Goal: Task Accomplishment & Management: Use online tool/utility

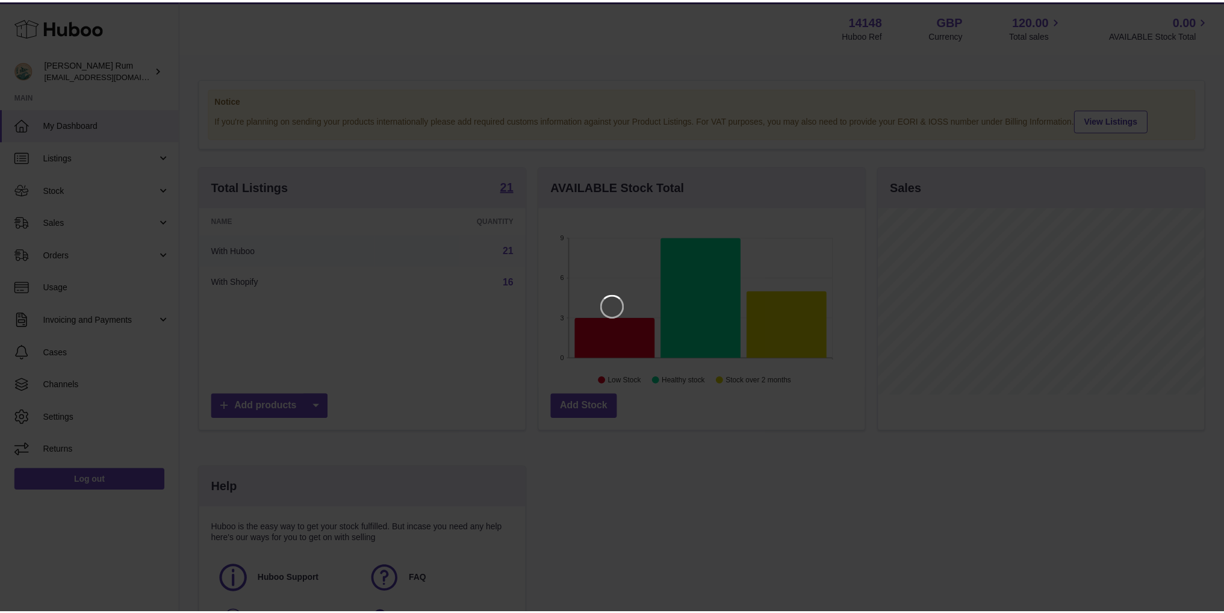
scroll to position [188, 329]
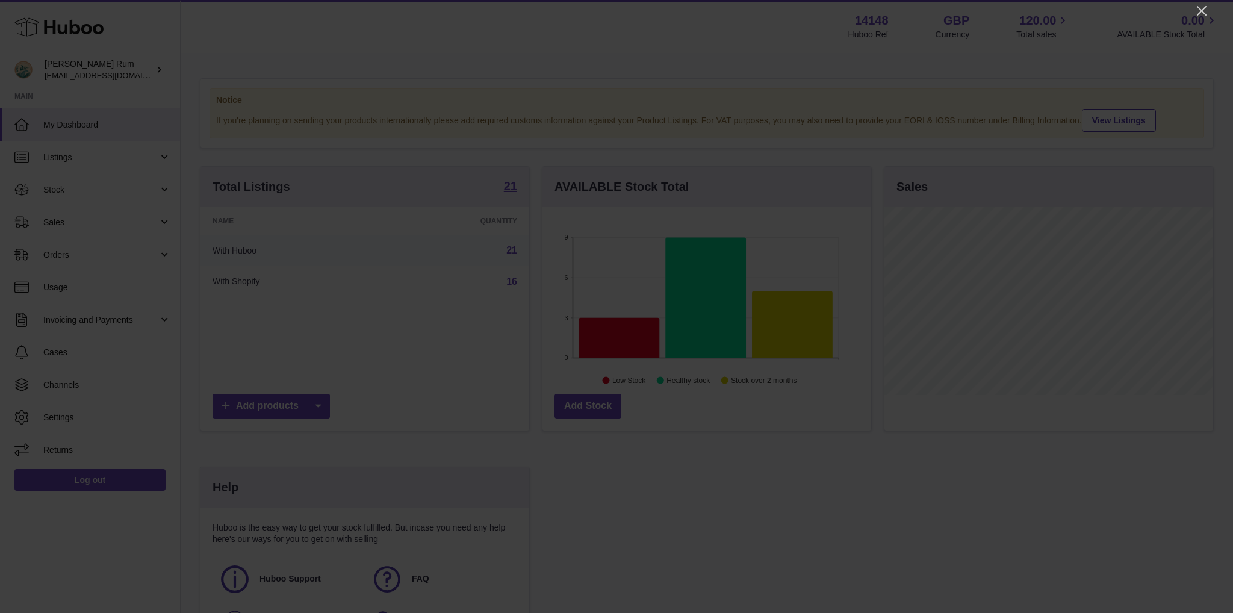
click at [1204, 13] on icon "Close" at bounding box center [1202, 11] width 10 height 10
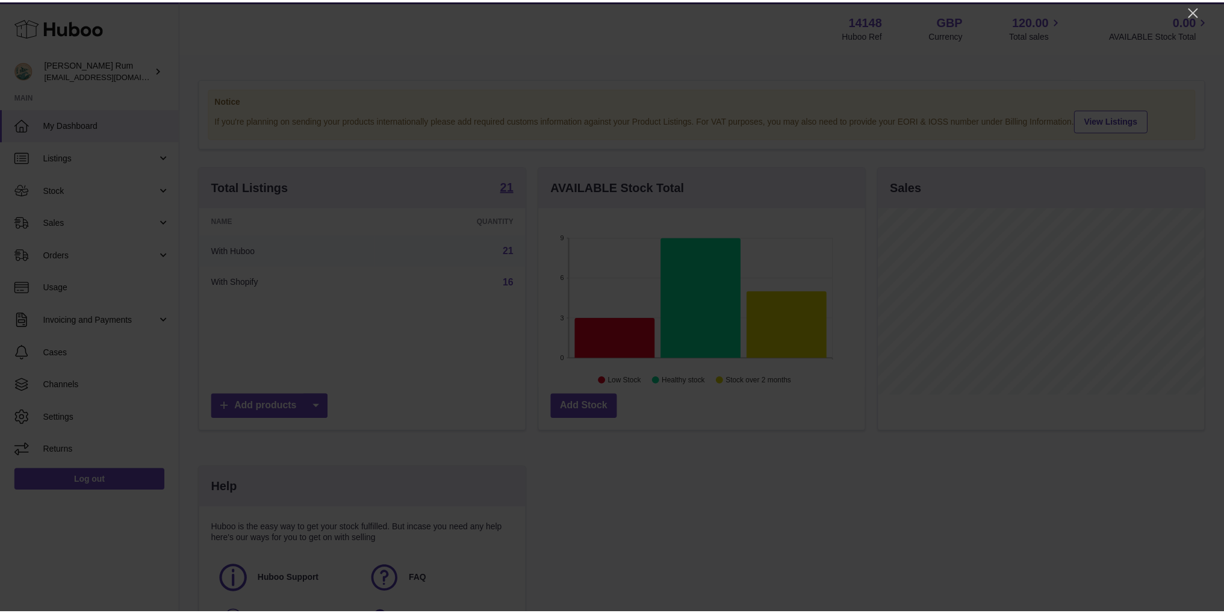
scroll to position [601924, 601786]
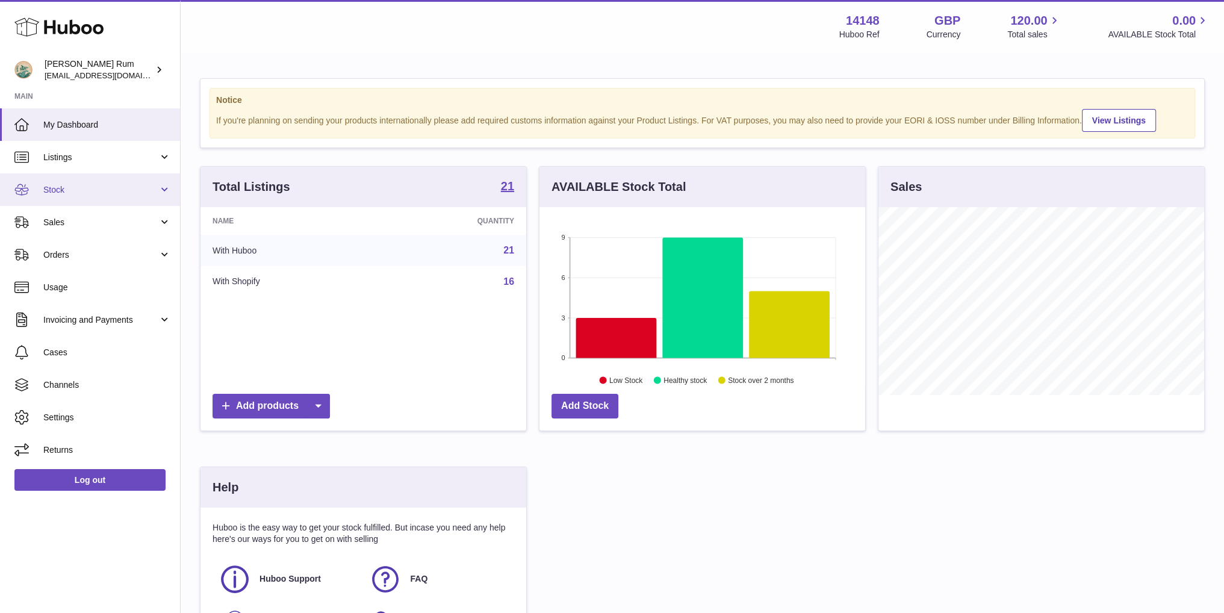
click at [63, 185] on span "Stock" at bounding box center [100, 189] width 115 height 11
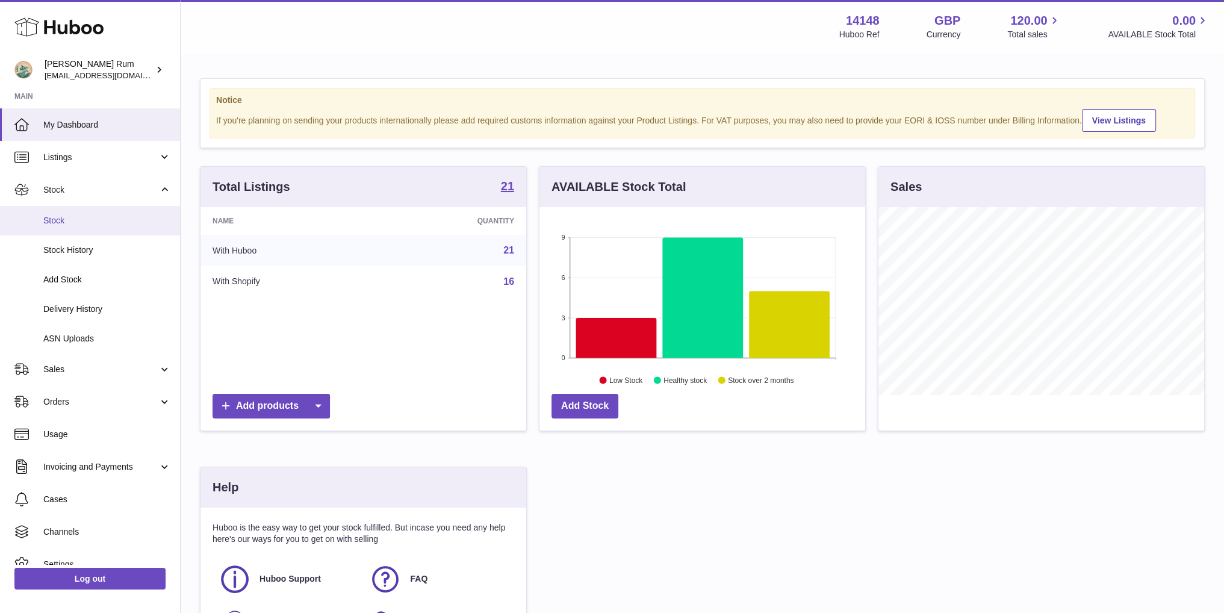
click at [60, 223] on span "Stock" at bounding box center [107, 220] width 128 height 11
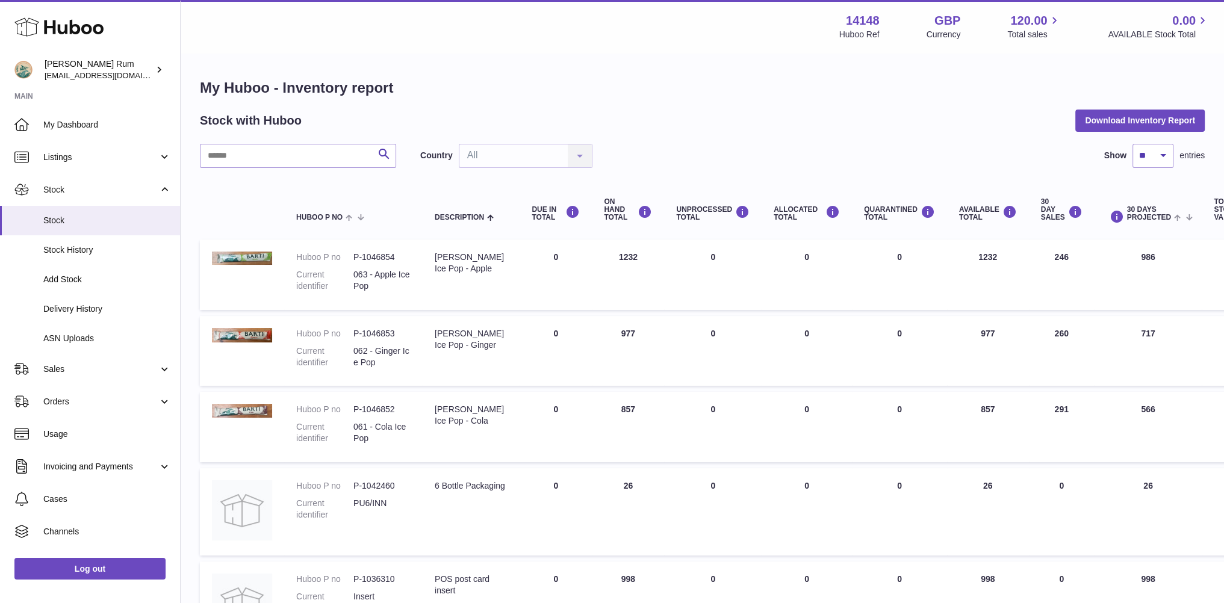
drag, startPoint x: 874, startPoint y: 138, endPoint x: 945, endPoint y: 274, distance: 152.7
click at [773, 154] on div "Search Country All All No elements found. Consider changing the search query. L…" at bounding box center [702, 156] width 1005 height 24
click at [696, 114] on div "Stock with Huboo Download Inventory Report" at bounding box center [702, 121] width 1005 height 22
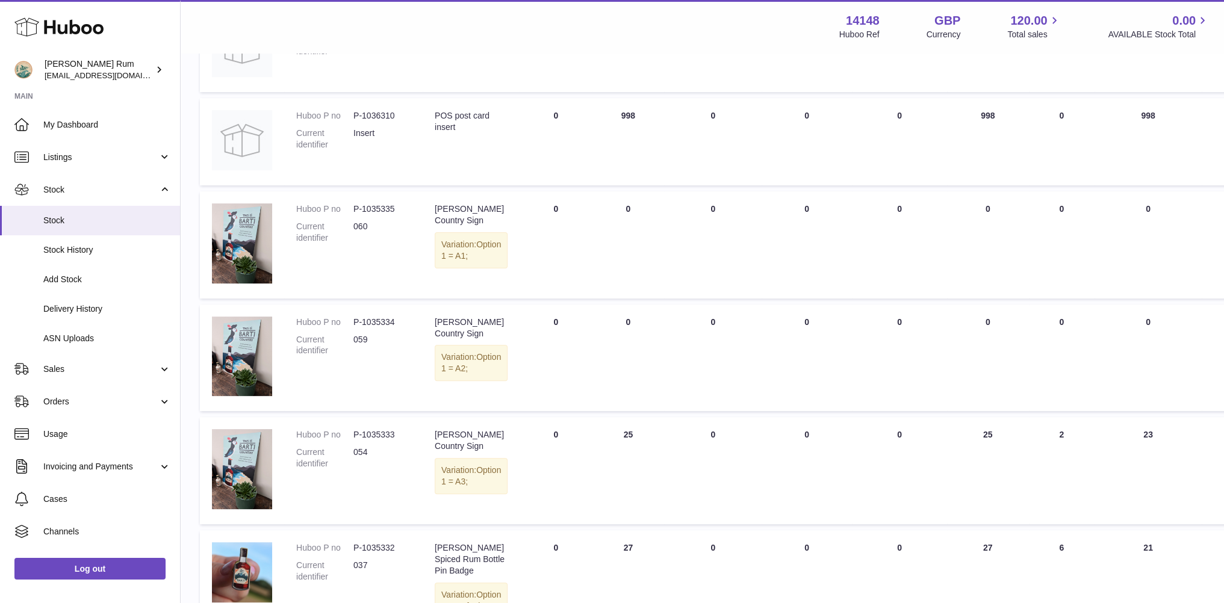
scroll to position [482, 0]
